Goal: Task Accomplishment & Management: Use online tool/utility

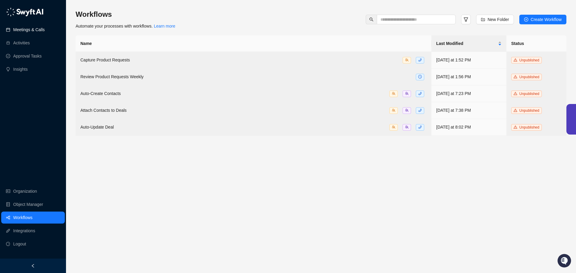
click at [26, 26] on link "Meetings & Calls" at bounding box center [28, 30] width 31 height 12
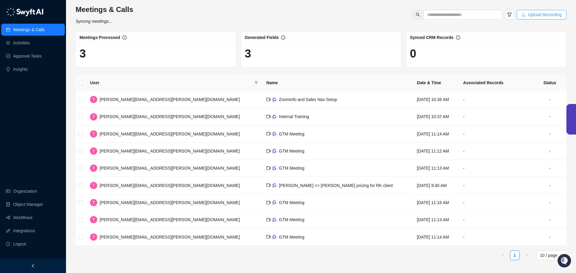
click at [534, 13] on span "Upload Recording" at bounding box center [545, 14] width 34 height 7
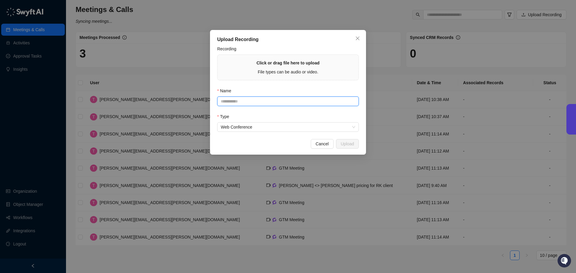
click at [244, 99] on input "Name" at bounding box center [288, 102] width 142 height 10
click at [238, 102] on input "Name" at bounding box center [288, 102] width 142 height 10
click at [274, 67] on div "Click or drag file here to upload File types can be audio or video." at bounding box center [287, 68] width 63 height 16
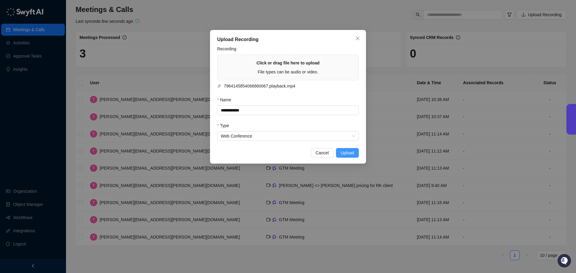
click at [347, 151] on span "Upload" at bounding box center [347, 153] width 13 height 7
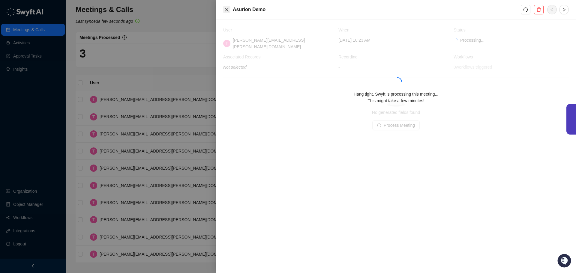
click at [226, 9] on icon "close" at bounding box center [227, 10] width 4 height 4
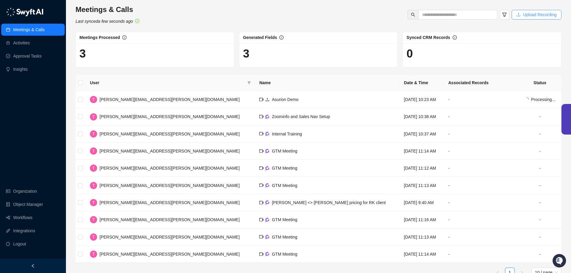
click at [538, 13] on span "Upload Recording" at bounding box center [540, 14] width 34 height 7
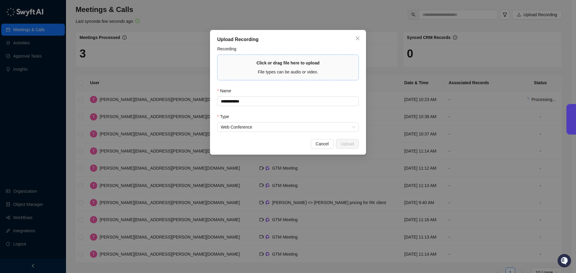
click at [287, 58] on span "Click or drag file here to upload File types can be audio or video." at bounding box center [287, 67] width 141 height 25
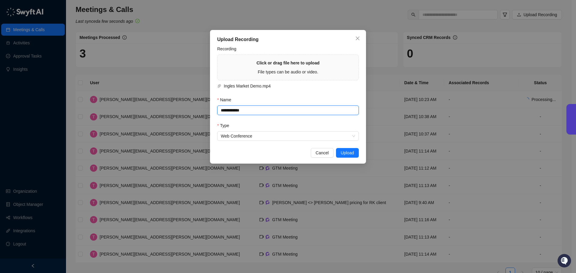
click at [259, 109] on input "**********" at bounding box center [288, 111] width 142 height 10
click at [348, 153] on span "Upload" at bounding box center [347, 153] width 13 height 7
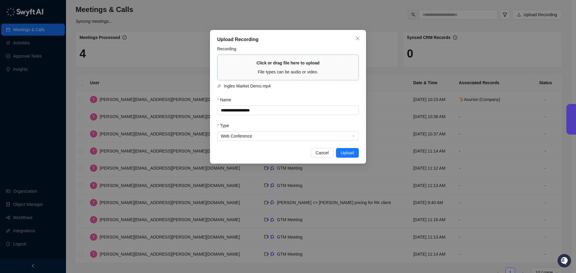
click at [294, 61] on strong "Click or drag file here to upload" at bounding box center [287, 63] width 63 height 5
click at [349, 149] on button "Upload" at bounding box center [347, 153] width 23 height 10
click at [357, 36] on icon "close" at bounding box center [357, 38] width 5 height 5
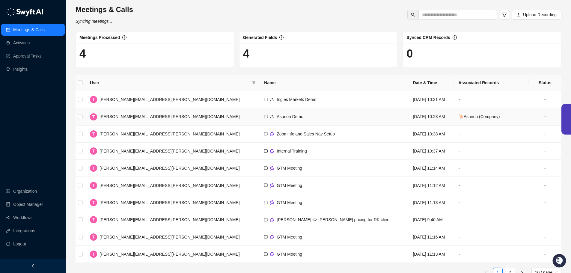
click at [419, 116] on td "[DATE] 10:23 AM" at bounding box center [431, 116] width 46 height 17
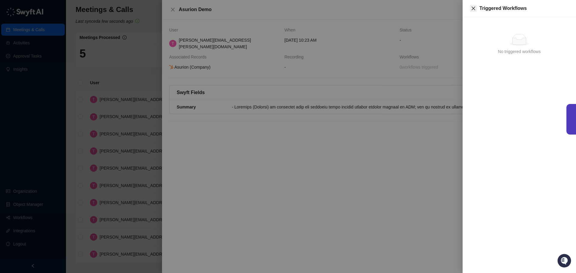
click at [471, 10] on icon "close" at bounding box center [473, 8] width 5 height 5
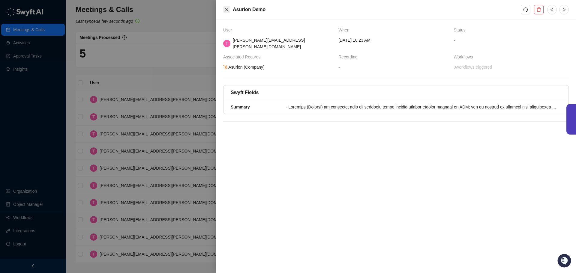
click at [227, 11] on icon "close" at bounding box center [226, 9] width 5 height 5
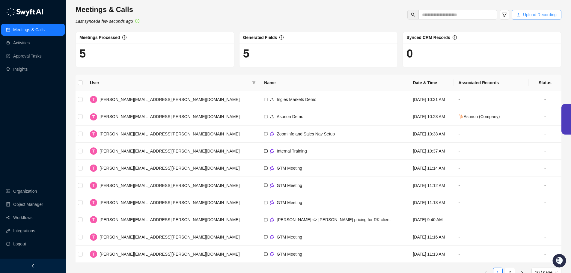
click at [546, 14] on span "Upload Recording" at bounding box center [540, 14] width 34 height 7
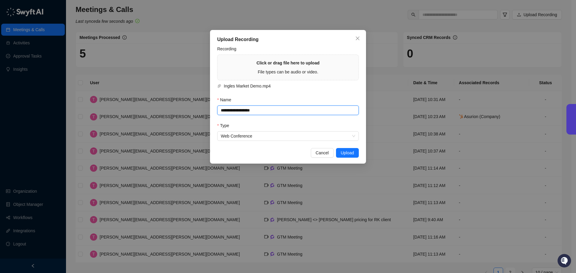
drag, startPoint x: 264, startPoint y: 109, endPoint x: 206, endPoint y: 110, distance: 58.5
click at [206, 110] on div "**********" at bounding box center [288, 136] width 576 height 273
type input "**********"
click at [292, 66] on div "Click or drag file here to upload" at bounding box center [287, 63] width 63 height 7
click at [292, 65] on strong "Click or drag file here to upload" at bounding box center [287, 63] width 63 height 5
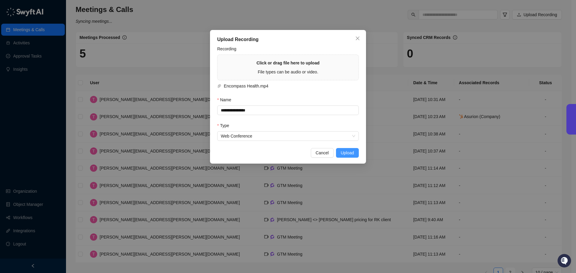
click at [342, 152] on span "Upload" at bounding box center [347, 153] width 13 height 7
